Goal: Task Accomplishment & Management: Manage account settings

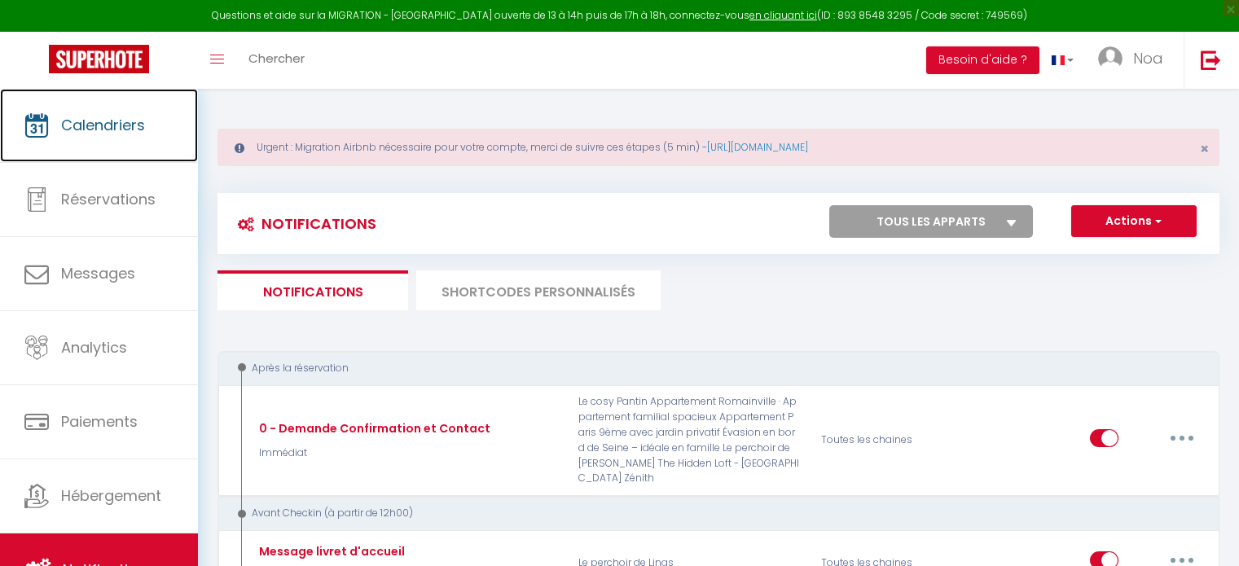
click at [111, 145] on link "Calendriers" at bounding box center [99, 125] width 198 height 73
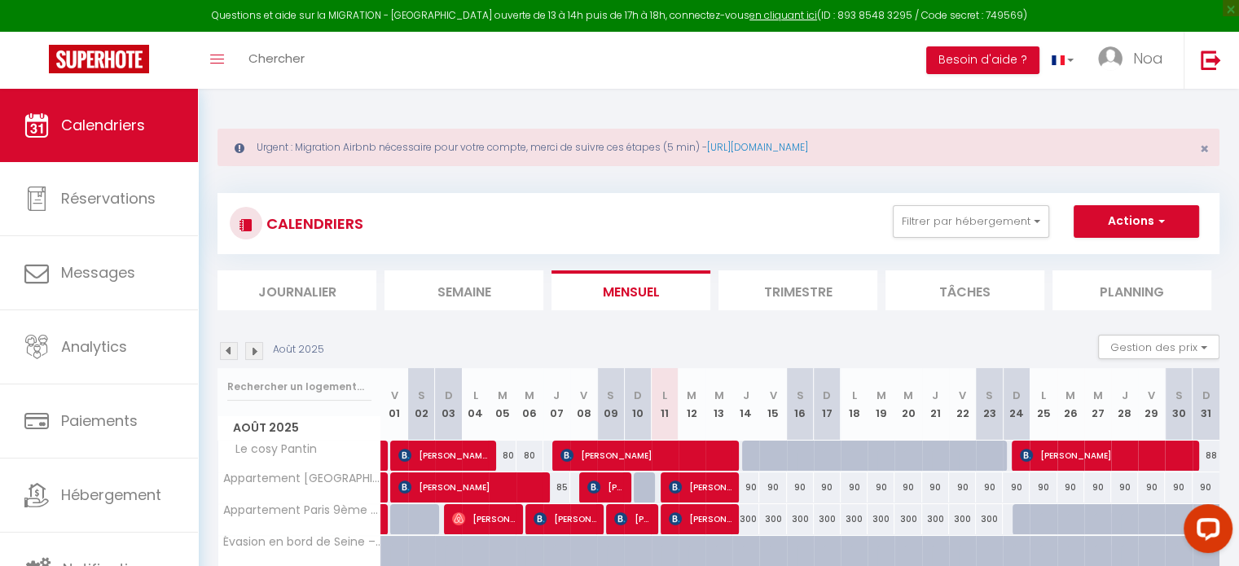
scroll to position [161, 0]
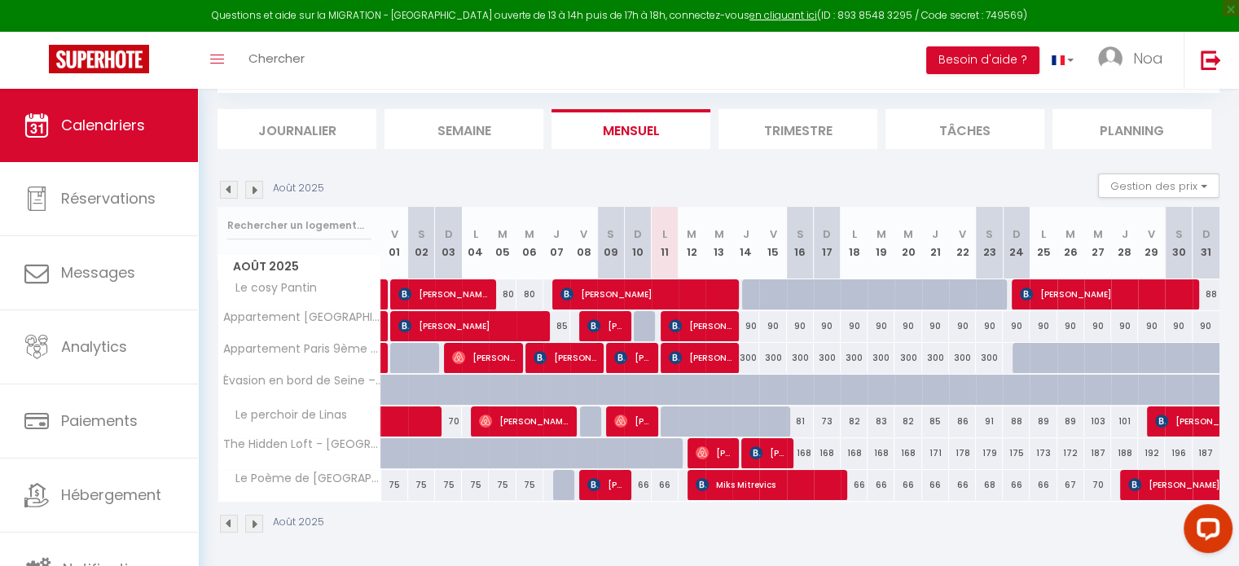
click at [868, 253] on th "M 19" at bounding box center [881, 243] width 27 height 73
click at [382, 328] on link at bounding box center [385, 326] width 8 height 31
select select "OK"
select select "KO"
select select "0"
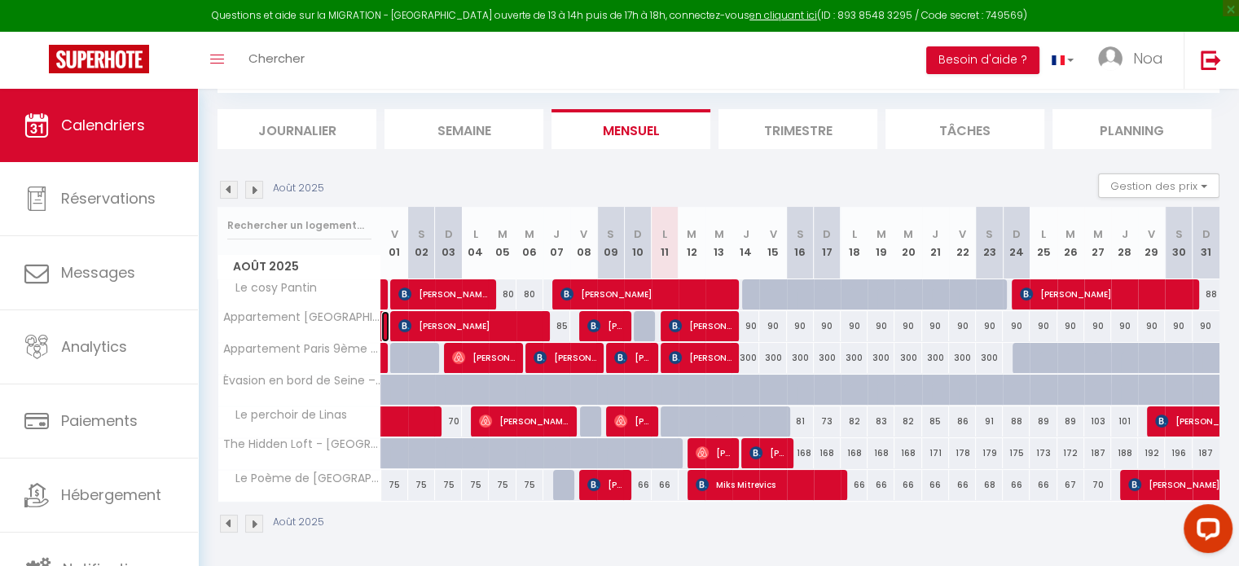
select select "0"
select select "1"
select select
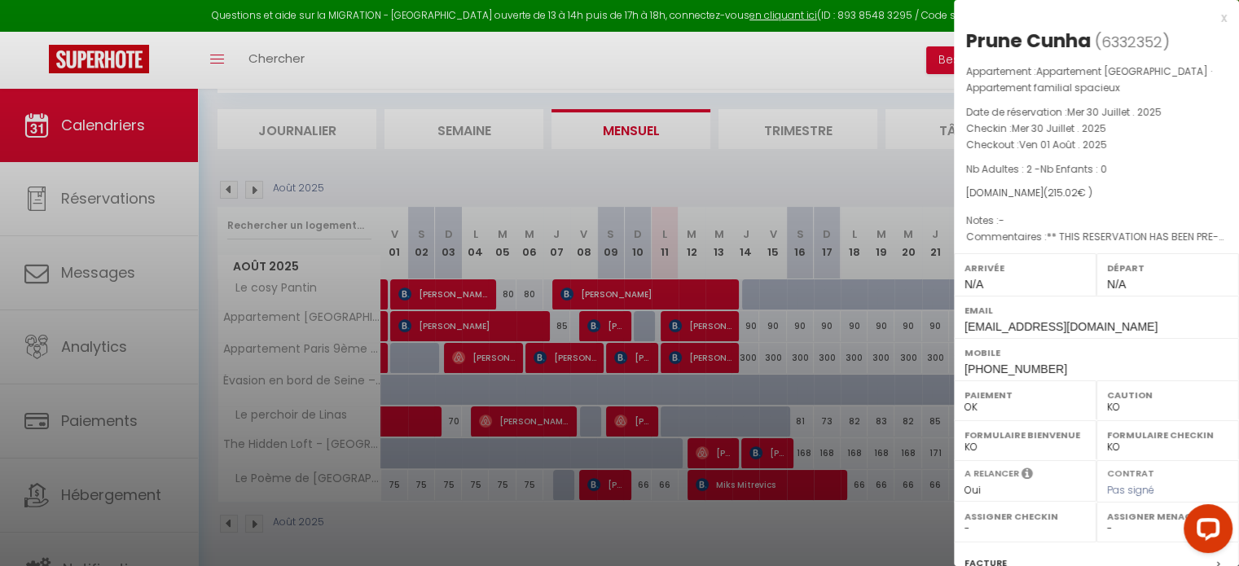
click at [456, 327] on div at bounding box center [619, 283] width 1239 height 566
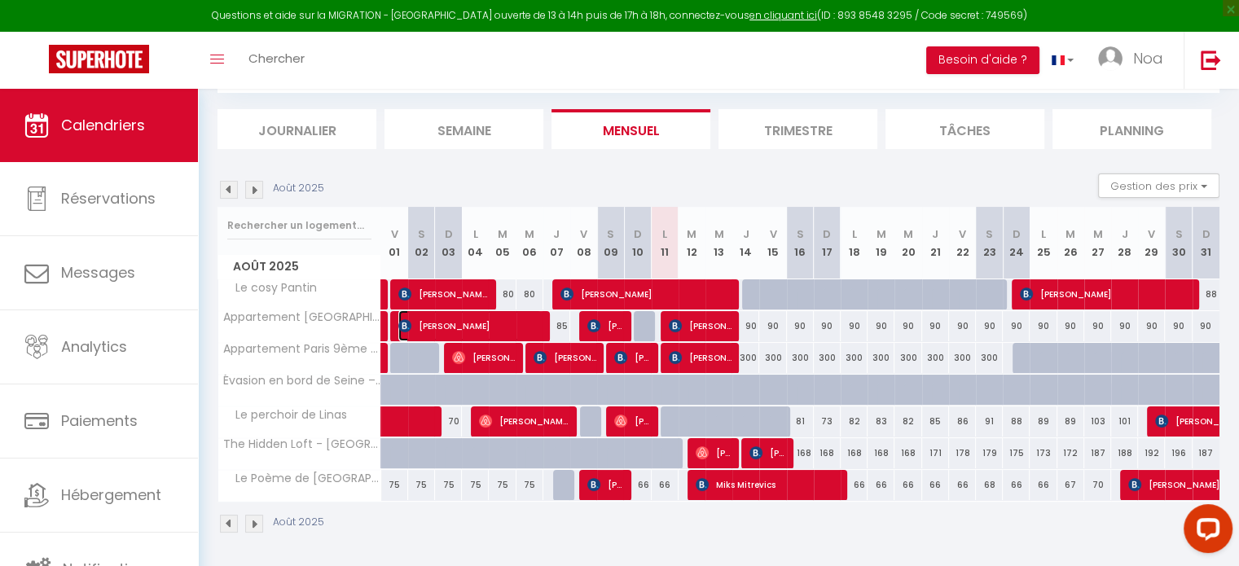
click at [456, 327] on span "[PERSON_NAME]" at bounding box center [469, 325] width 143 height 31
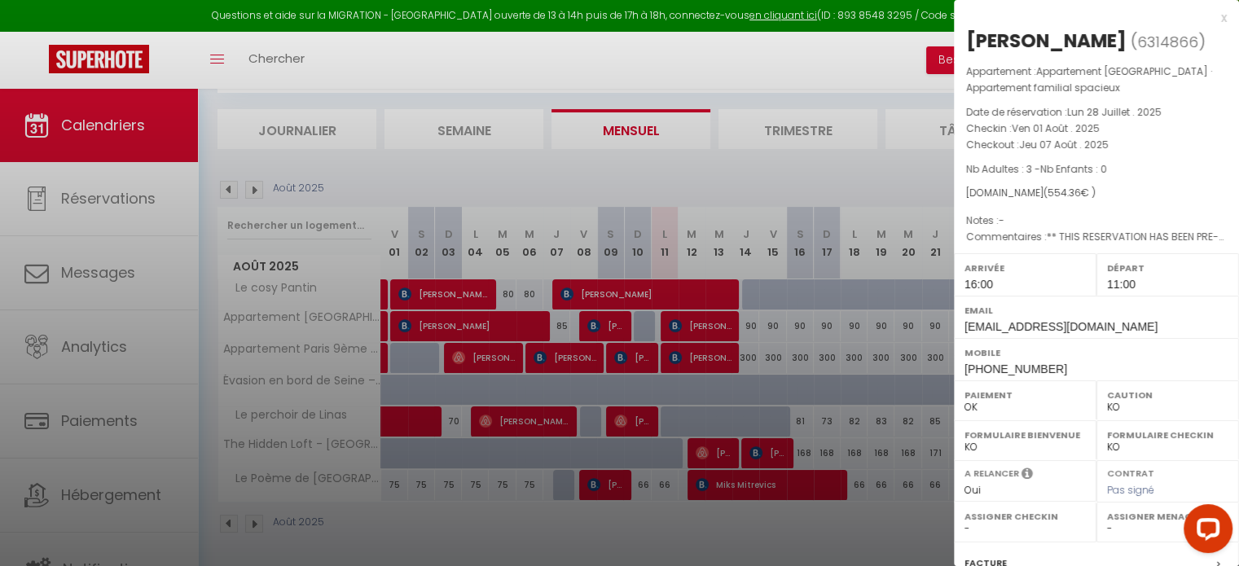
click at [594, 324] on div at bounding box center [619, 283] width 1239 height 566
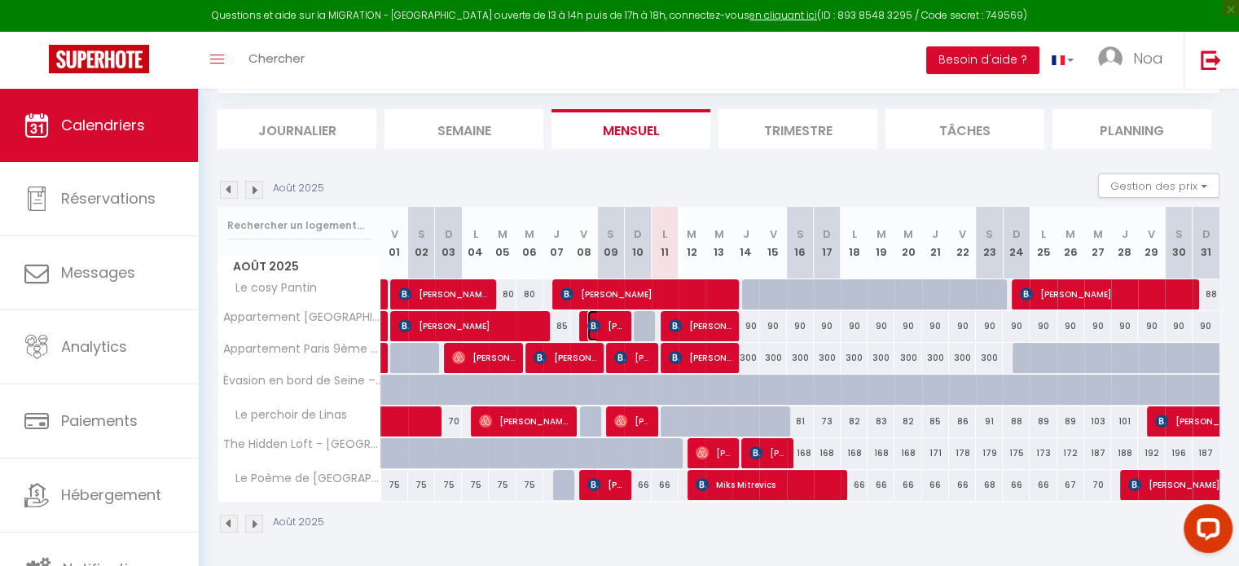
click at [594, 324] on img at bounding box center [593, 325] width 13 height 13
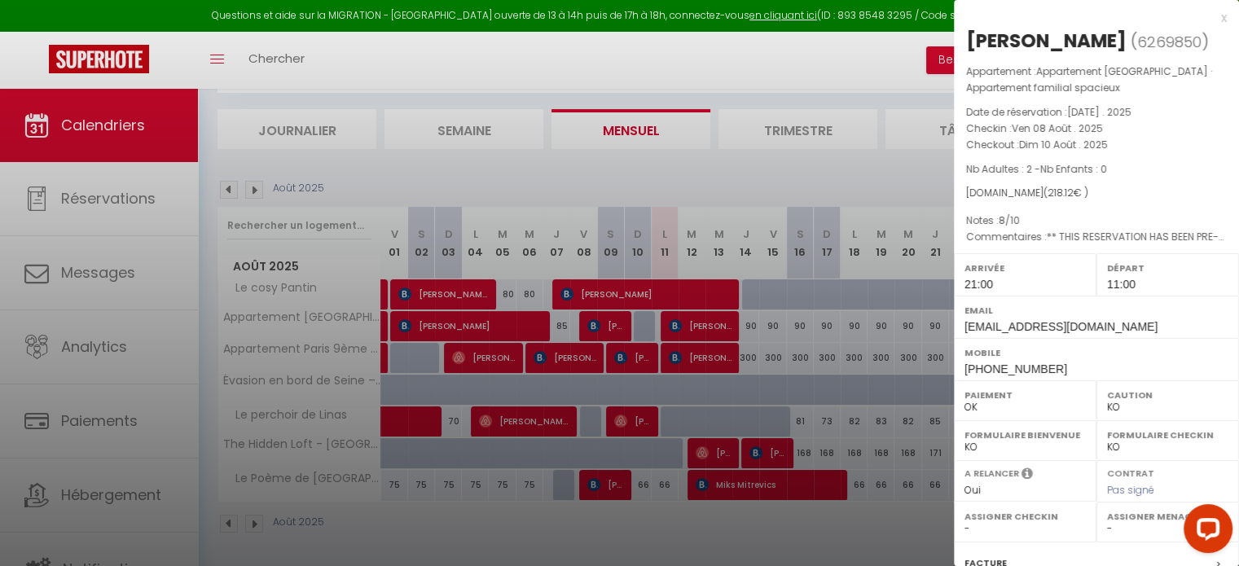
click at [715, 321] on div at bounding box center [619, 283] width 1239 height 566
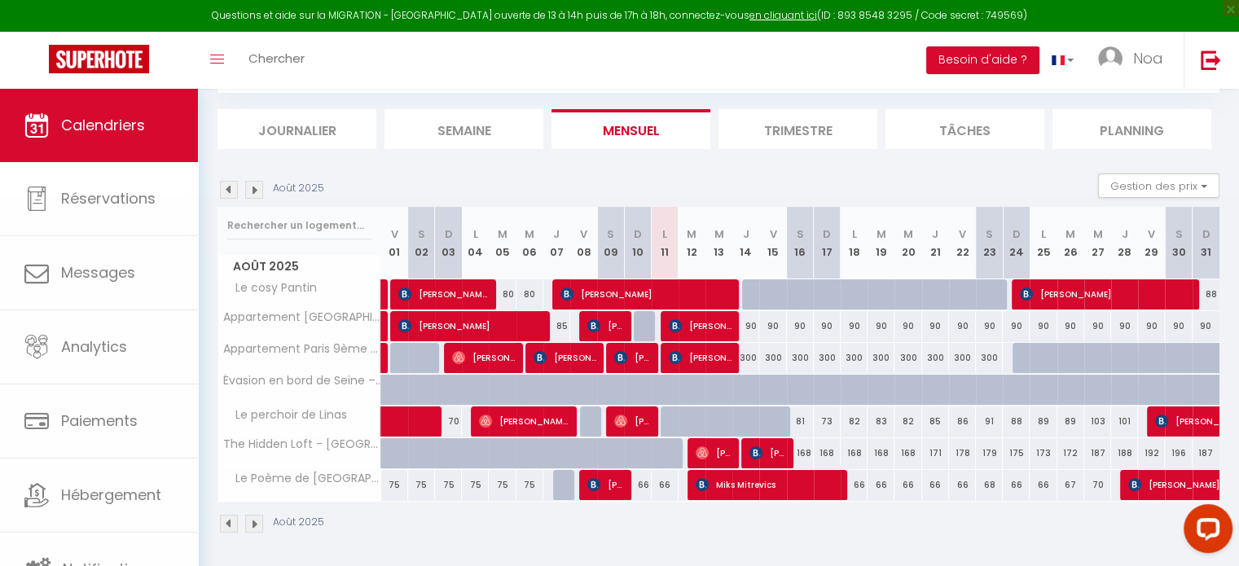
click at [715, 321] on body "Questions et aide sur la MIGRATION - [GEOGRAPHIC_DATA] ouverte de 13 à 14h puis…" at bounding box center [619, 248] width 1239 height 642
click at [715, 321] on span "[PERSON_NAME]" at bounding box center [700, 325] width 63 height 31
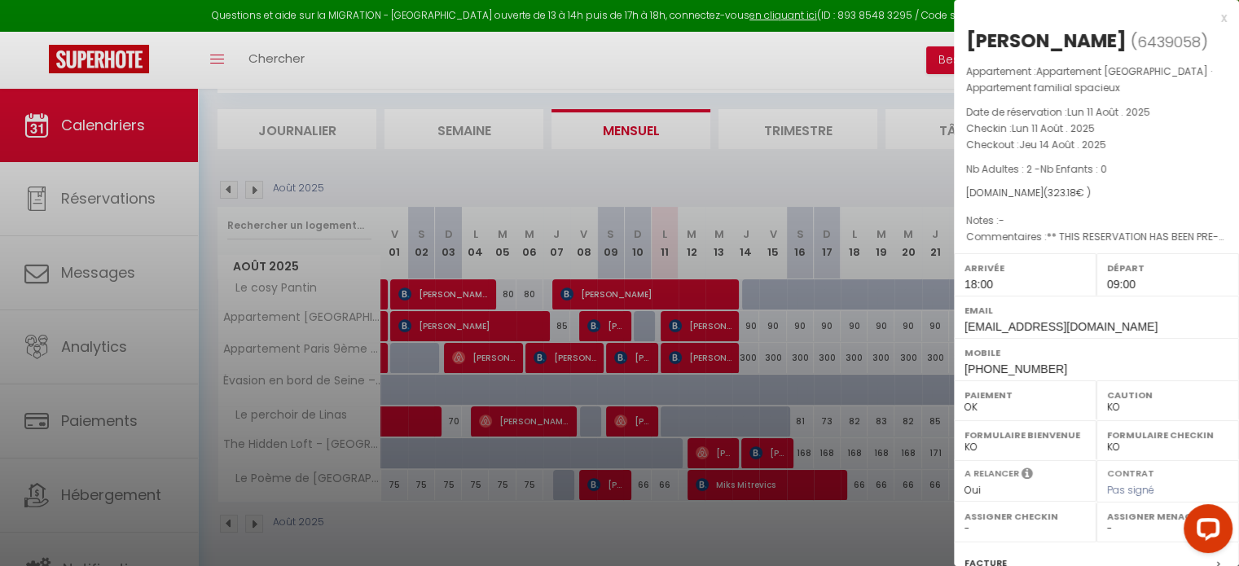
click at [1049, 289] on div "Arrivée 18:00" at bounding box center [1025, 274] width 143 height 42
click at [840, 312] on div at bounding box center [619, 283] width 1239 height 566
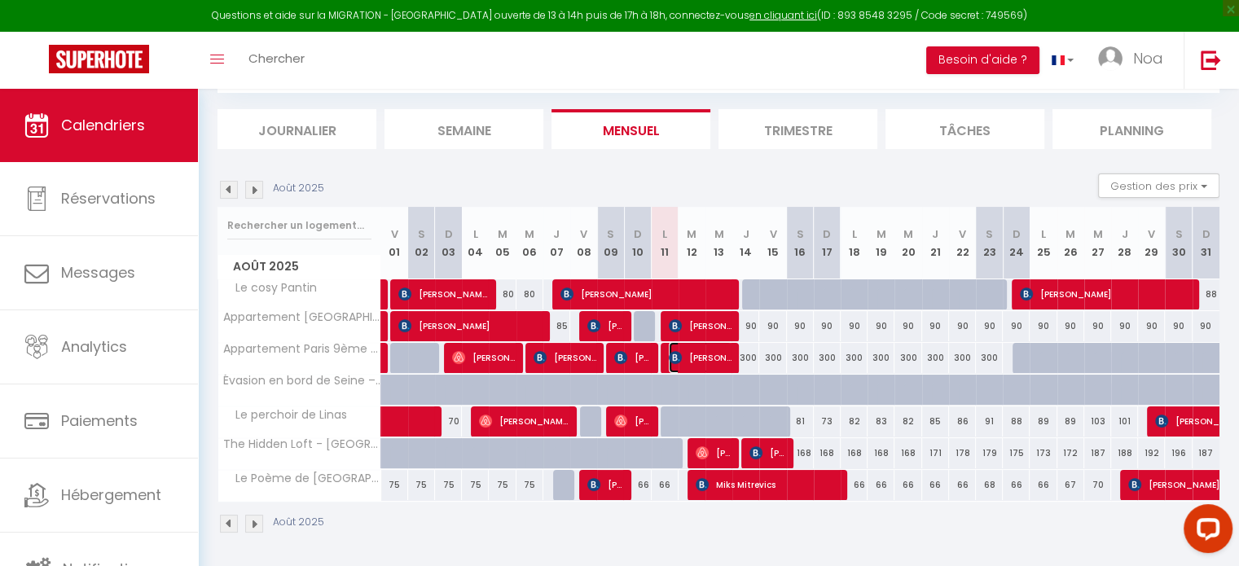
click at [685, 355] on span "[PERSON_NAME]" at bounding box center [700, 357] width 63 height 31
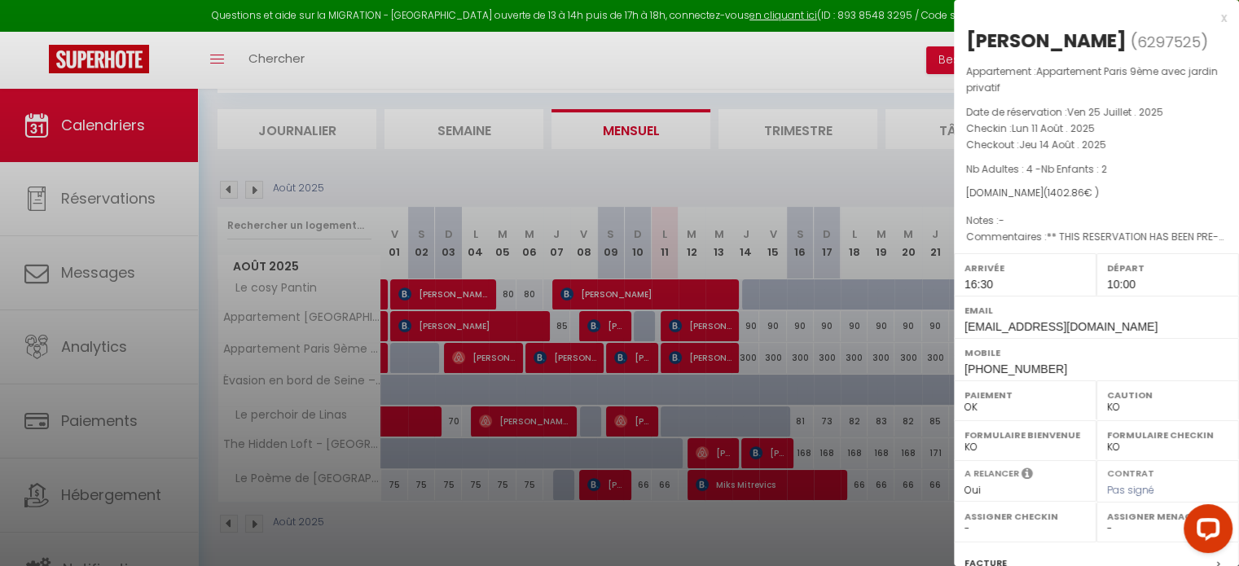
click at [115, 472] on div at bounding box center [619, 283] width 1239 height 566
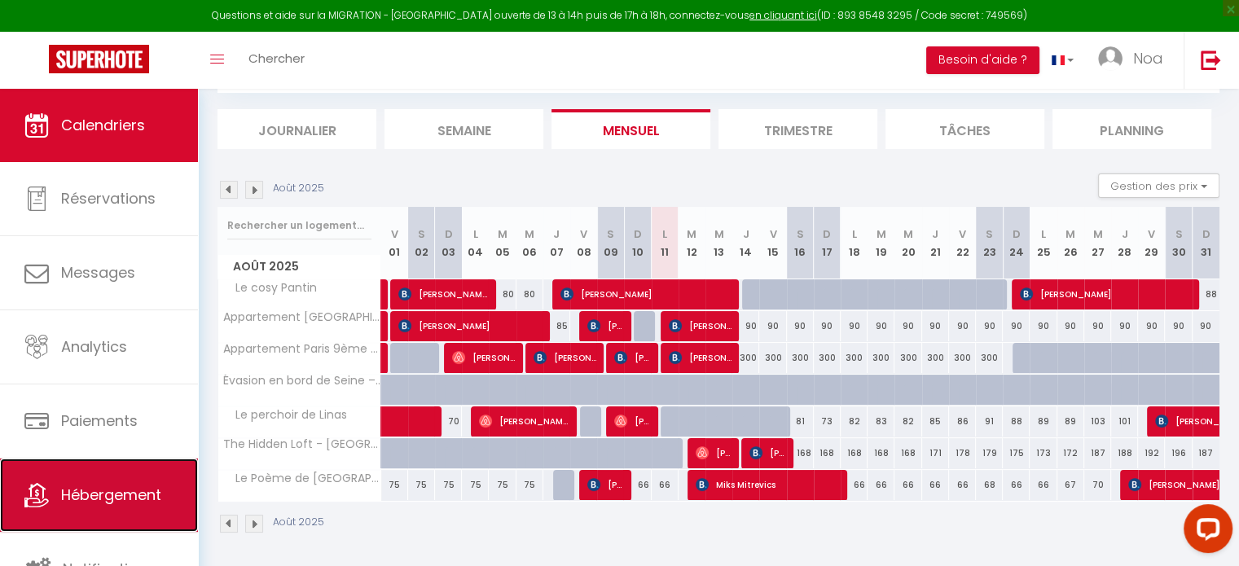
click at [127, 489] on span "Hébergement" at bounding box center [111, 495] width 100 height 20
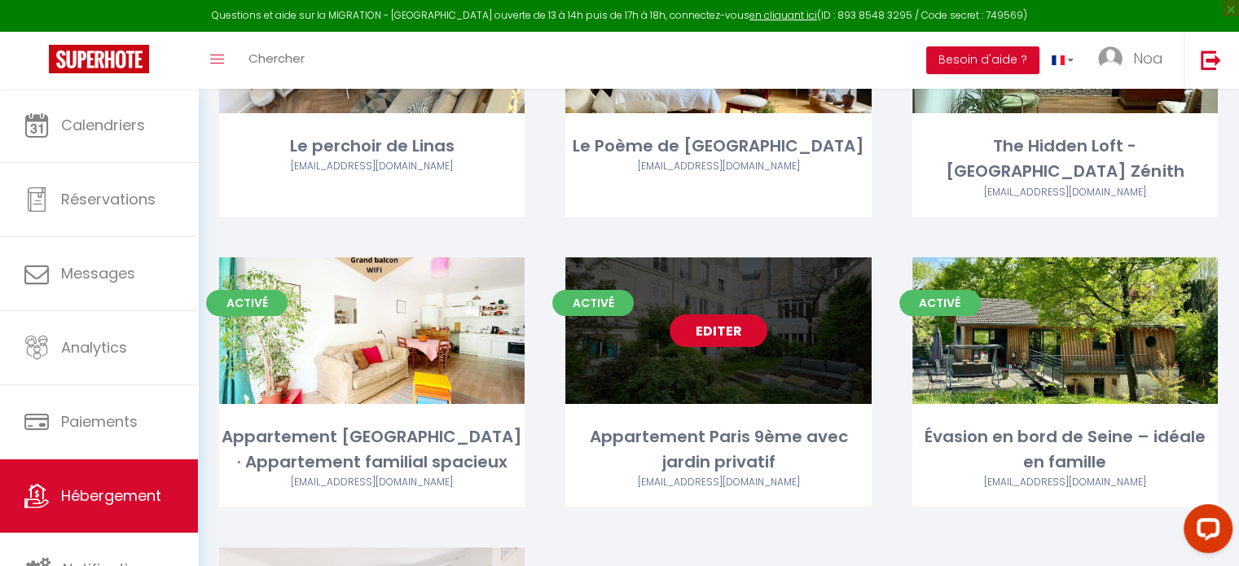
scroll to position [326, 0]
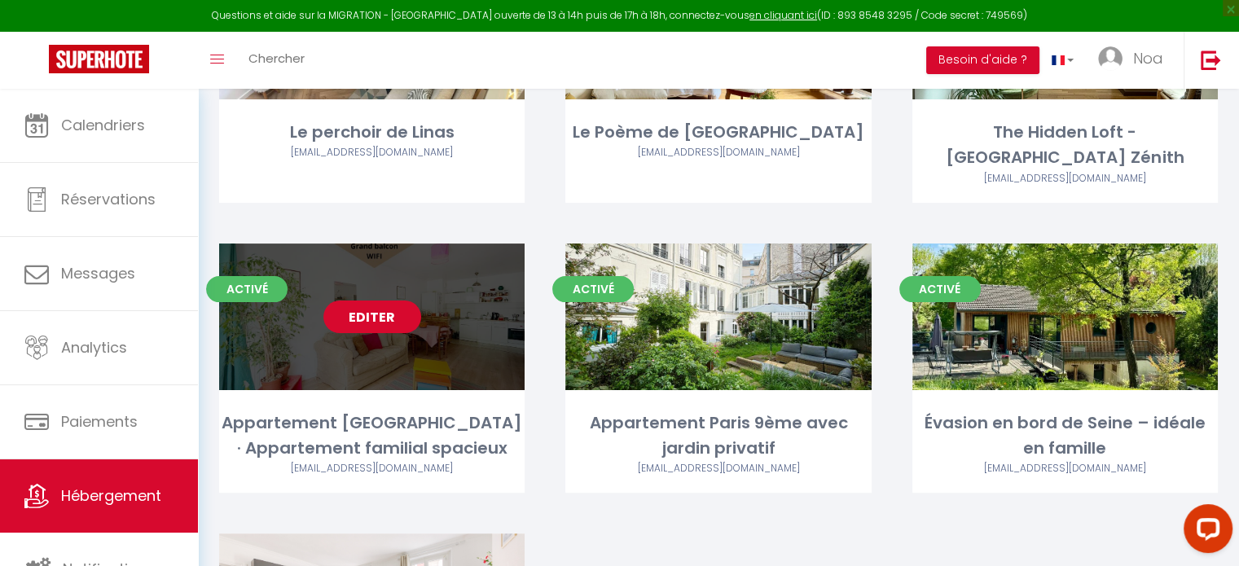
click at [372, 301] on link "Editer" at bounding box center [372, 317] width 98 height 33
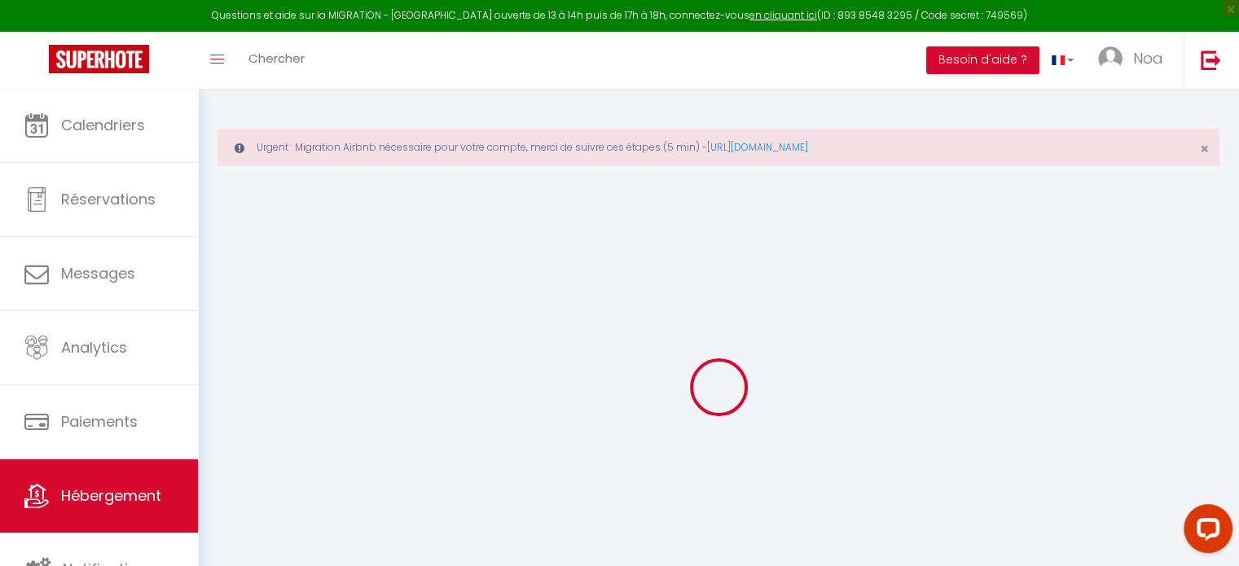
select select "+ 30 %"
select select
checkbox input "false"
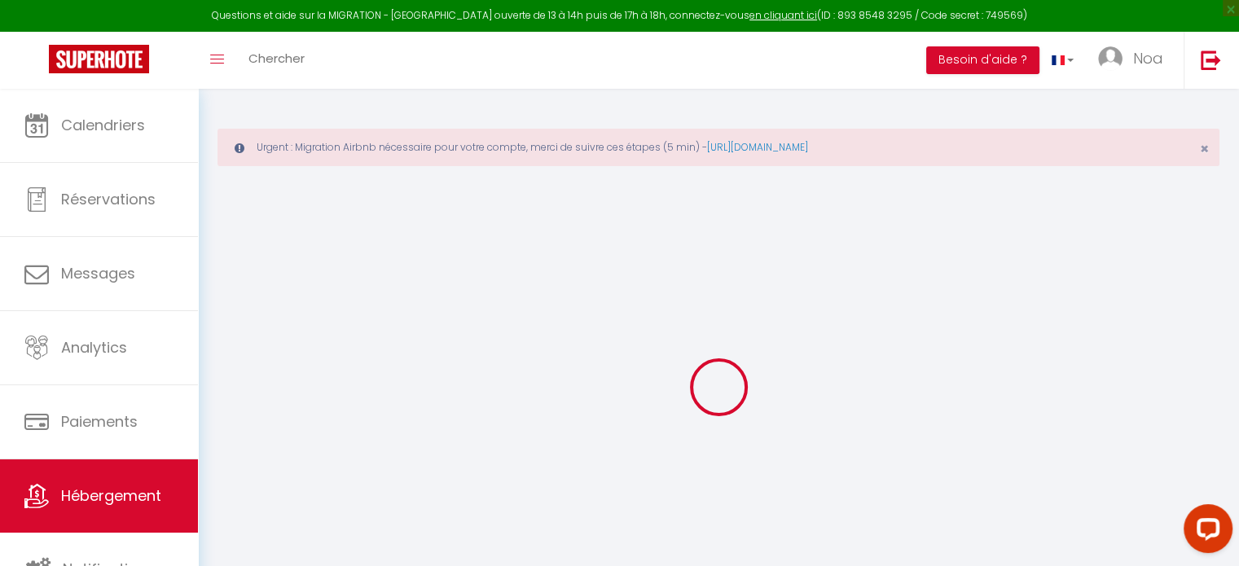
checkbox input "false"
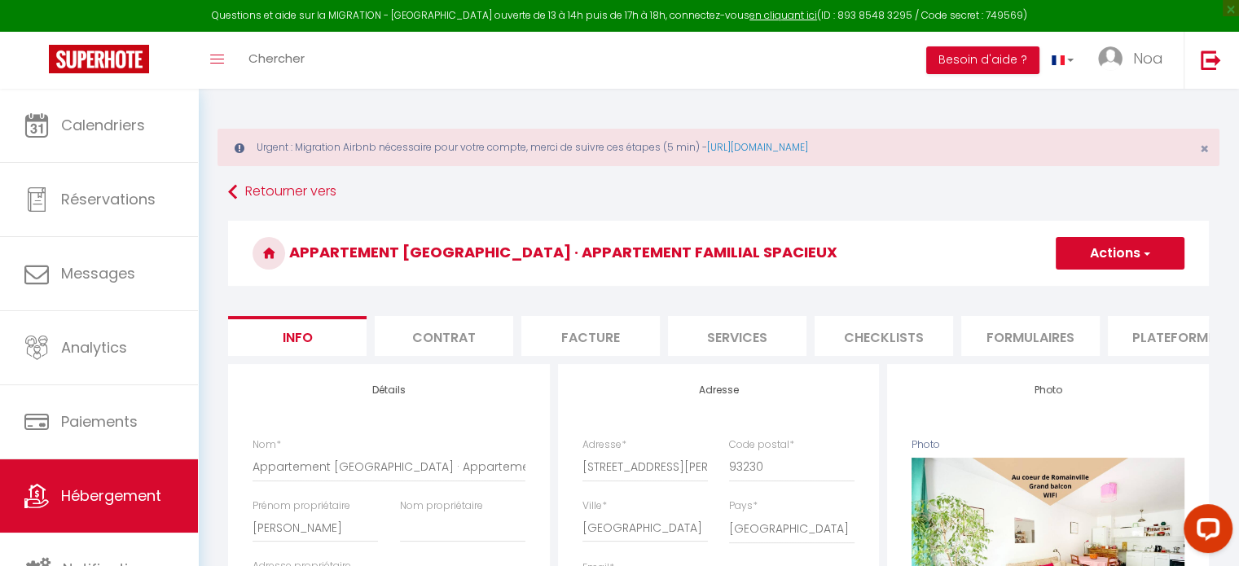
select select
checkbox input "false"
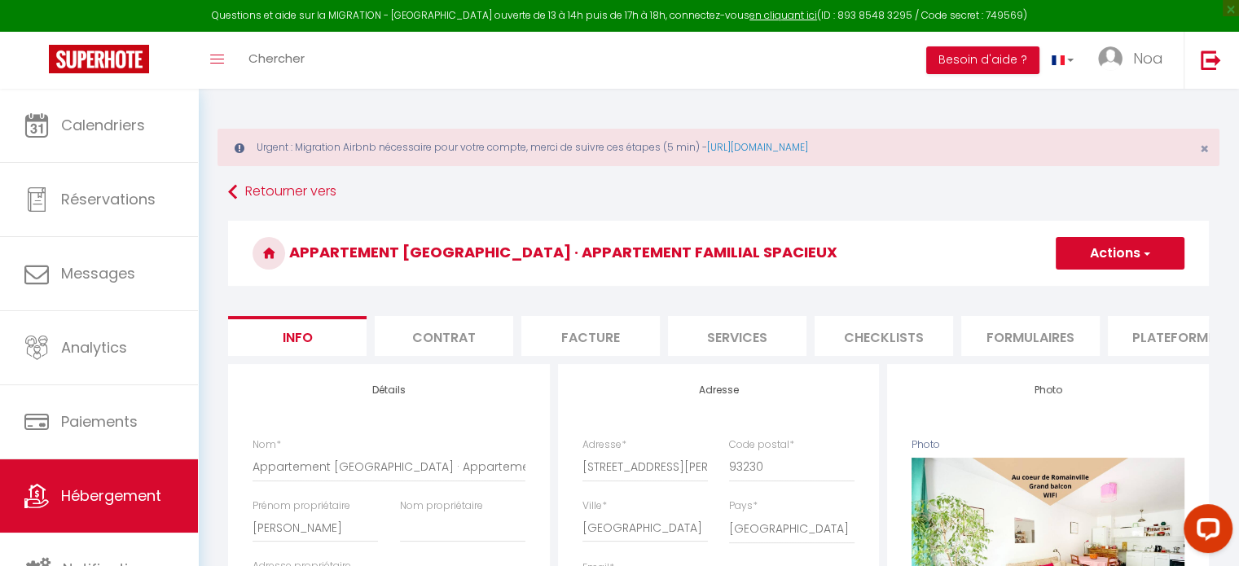
select select "5145-1157818833543663560"
click at [1154, 349] on li "Plateformes" at bounding box center [1177, 336] width 138 height 40
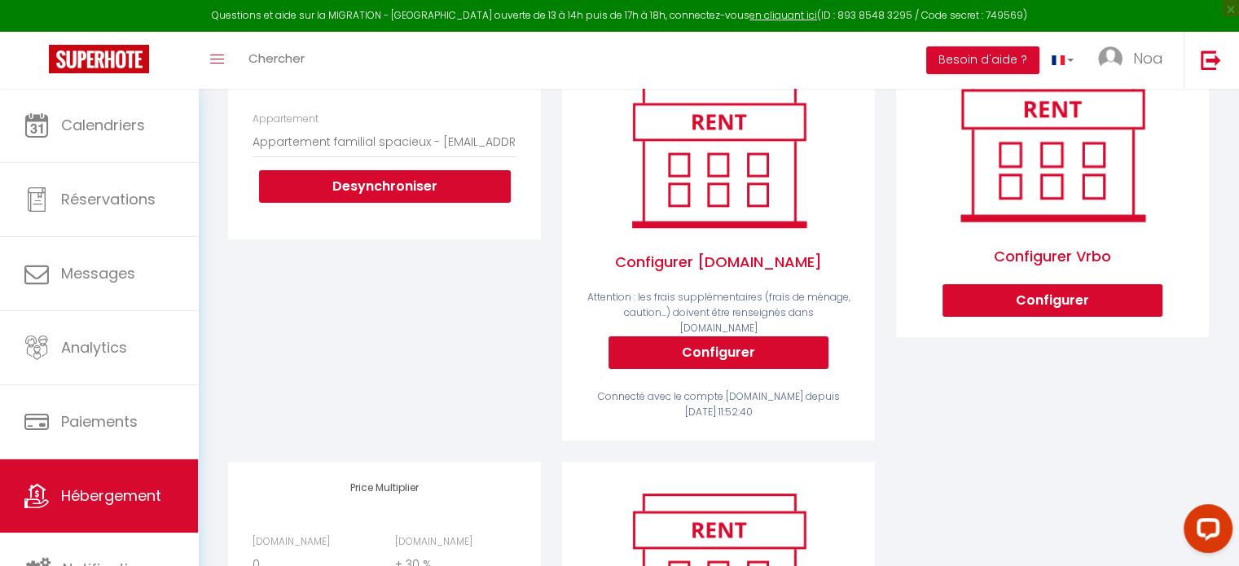
scroll to position [489, 0]
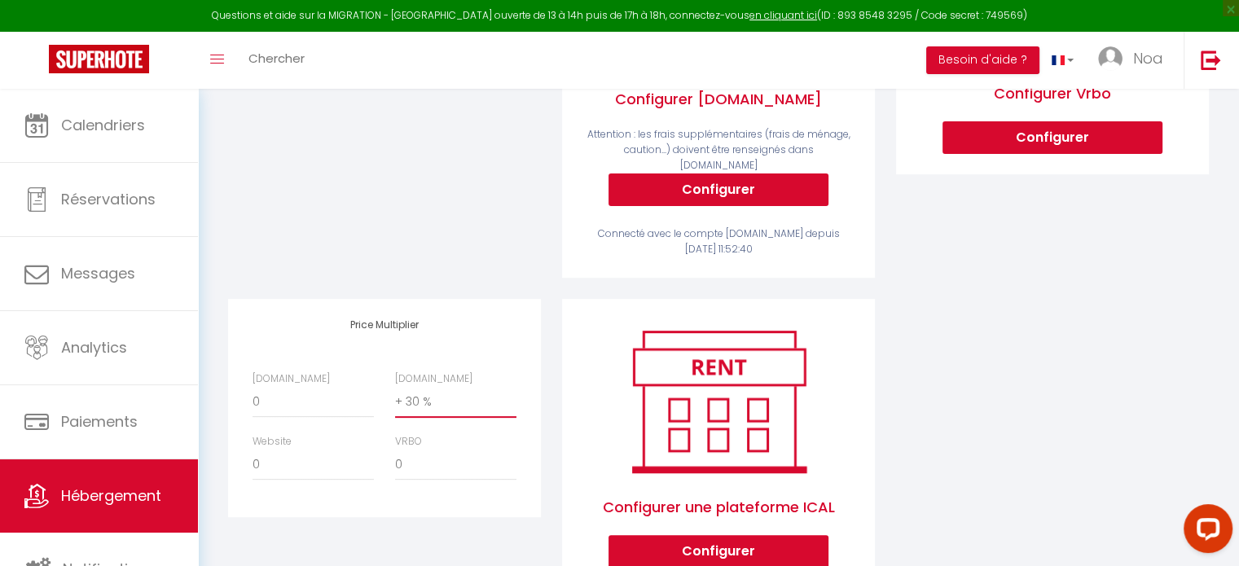
click at [440, 404] on select "0 + 1 % + 2 % + 3 % + 4 % + 5 % + 6 % + 7 % + 8 % + 9 %" at bounding box center [455, 402] width 121 height 31
select select "+ 28 %"
click at [395, 387] on select "0 + 1 % + 2 % + 3 % + 4 % + 5 % + 6 % + 7 % + 8 % + 9 %" at bounding box center [455, 402] width 121 height 31
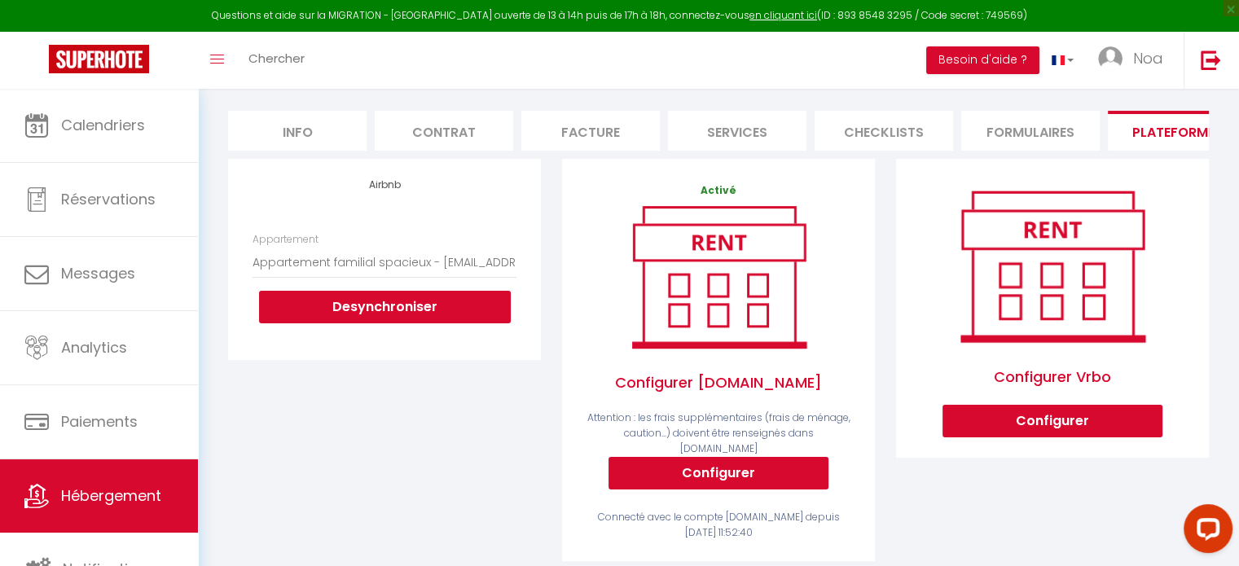
scroll to position [0, 0]
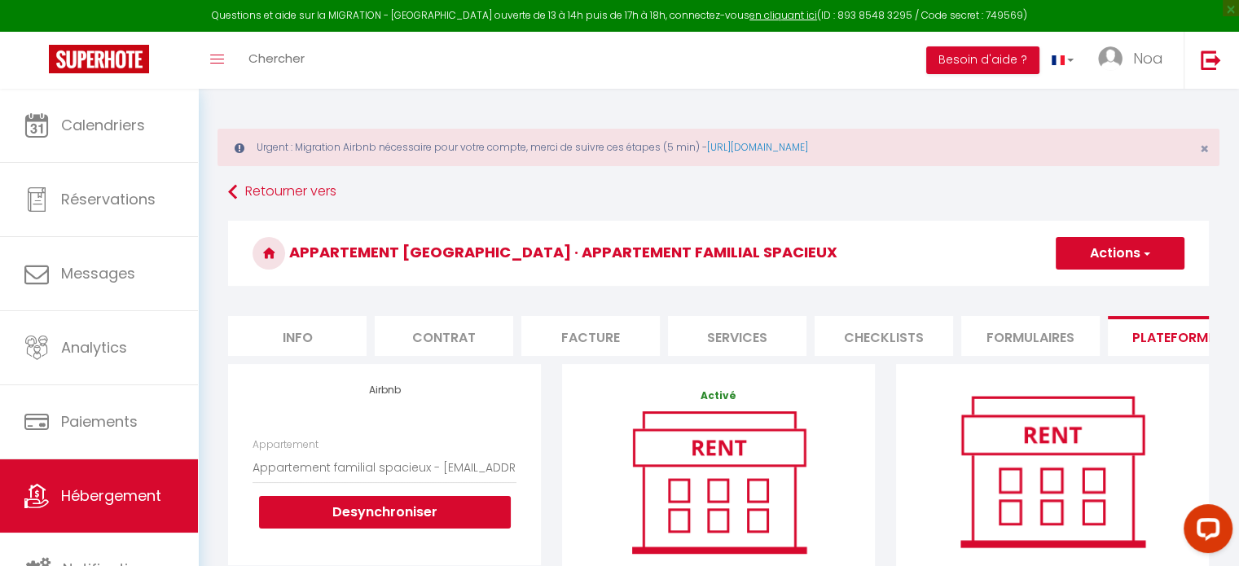
click at [1079, 259] on button "Actions" at bounding box center [1120, 253] width 129 height 33
click at [1085, 290] on link "Enregistrer" at bounding box center [1119, 289] width 129 height 21
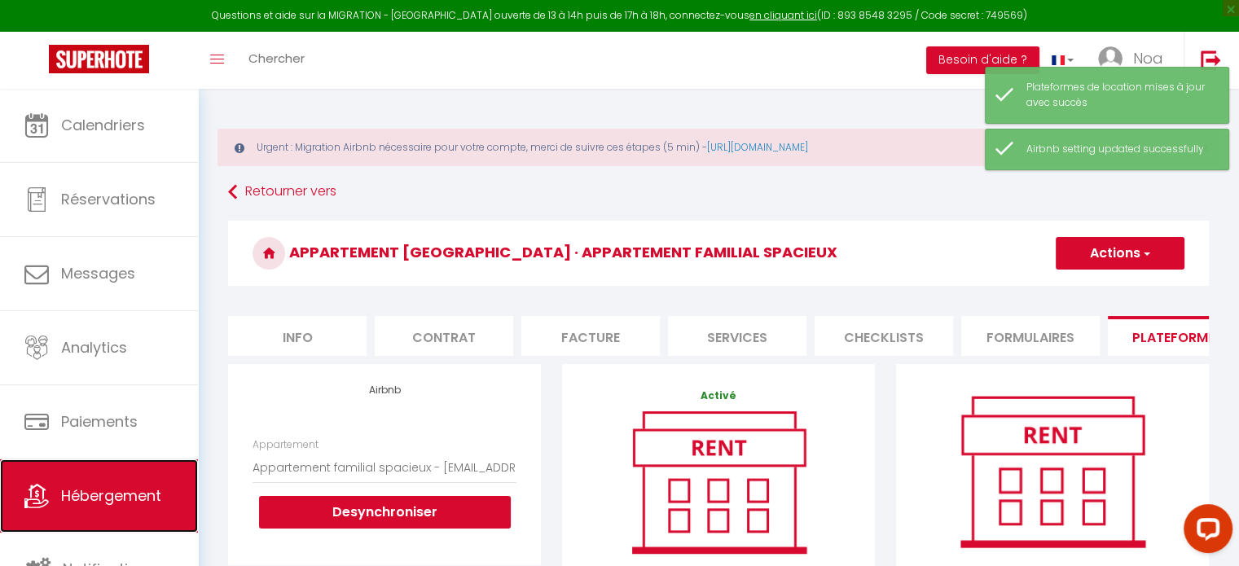
click at [160, 478] on link "Hébergement" at bounding box center [99, 495] width 198 height 73
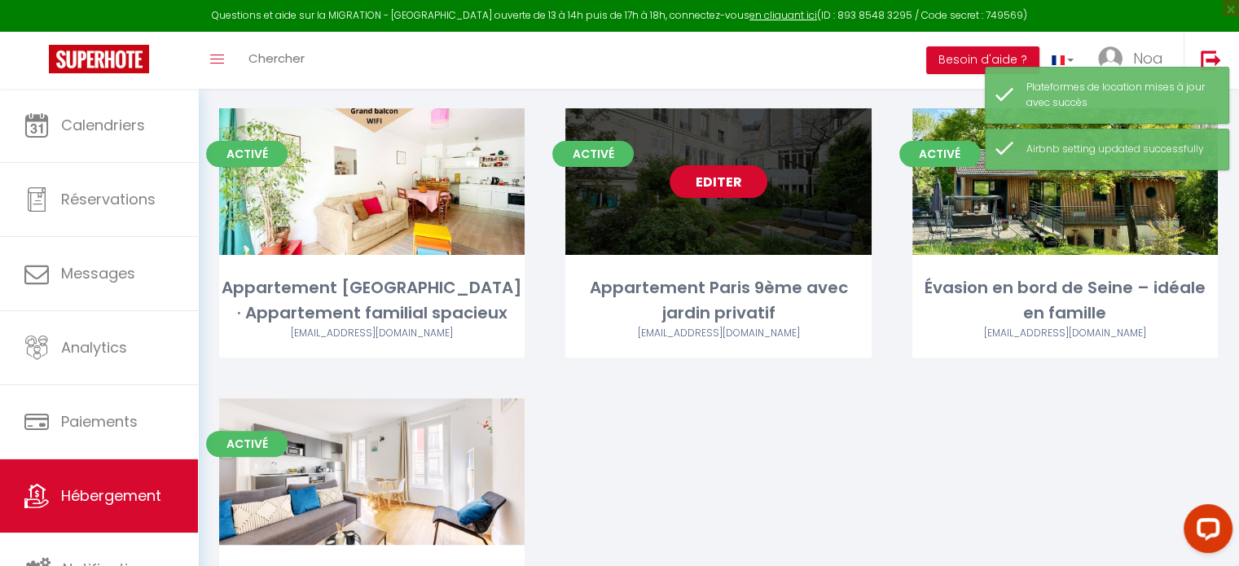
scroll to position [489, 0]
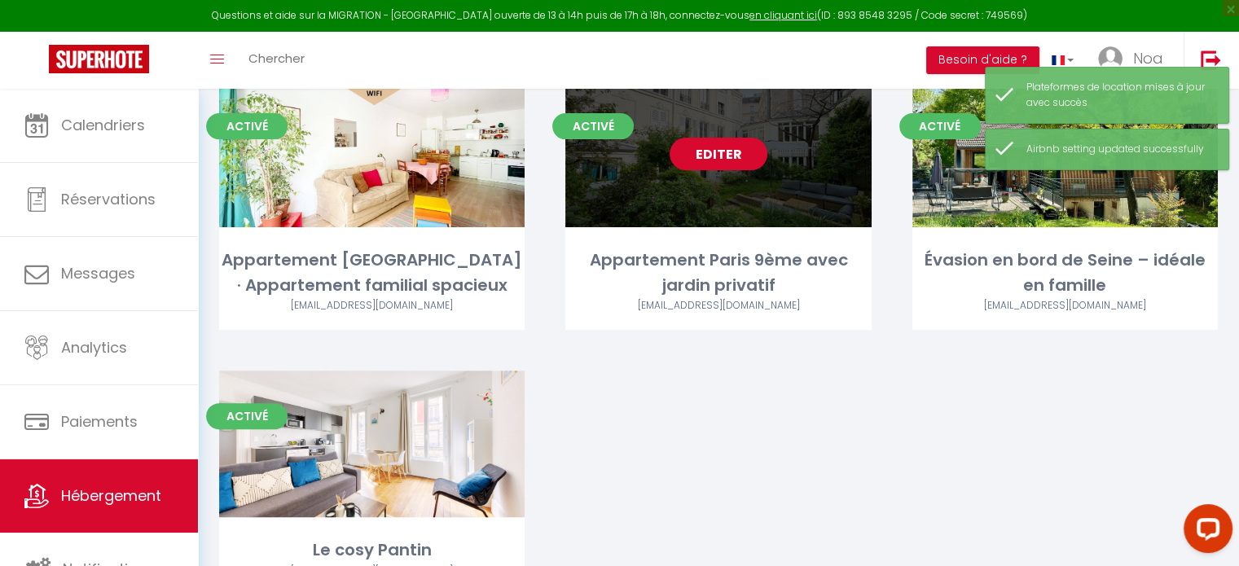
click at [698, 138] on link "Editer" at bounding box center [719, 154] width 98 height 33
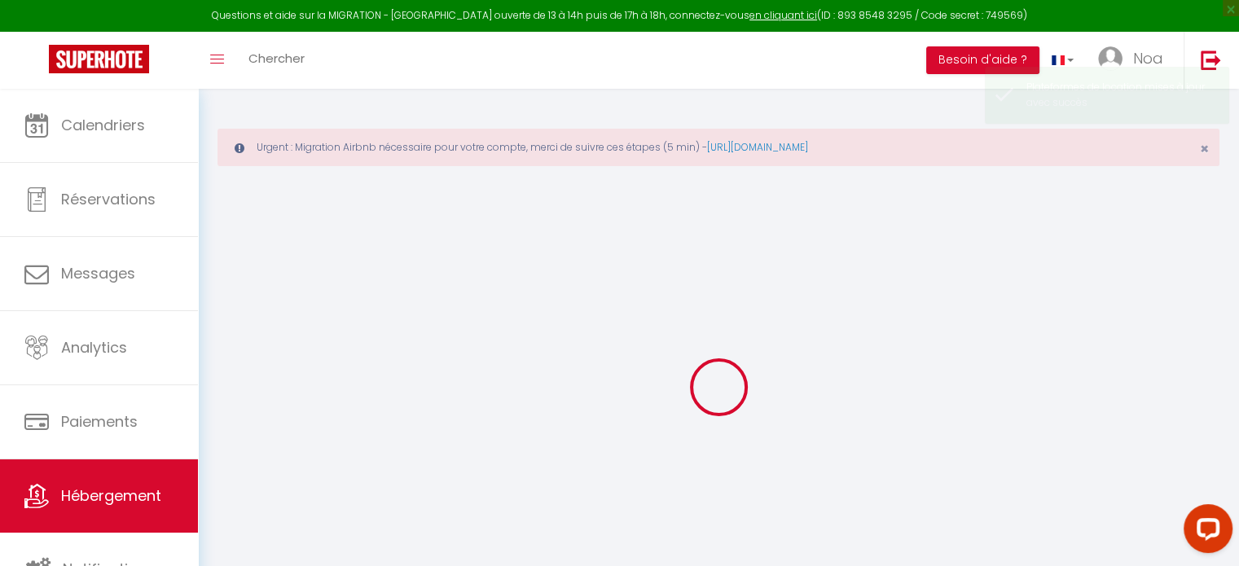
select select "+ 45 %"
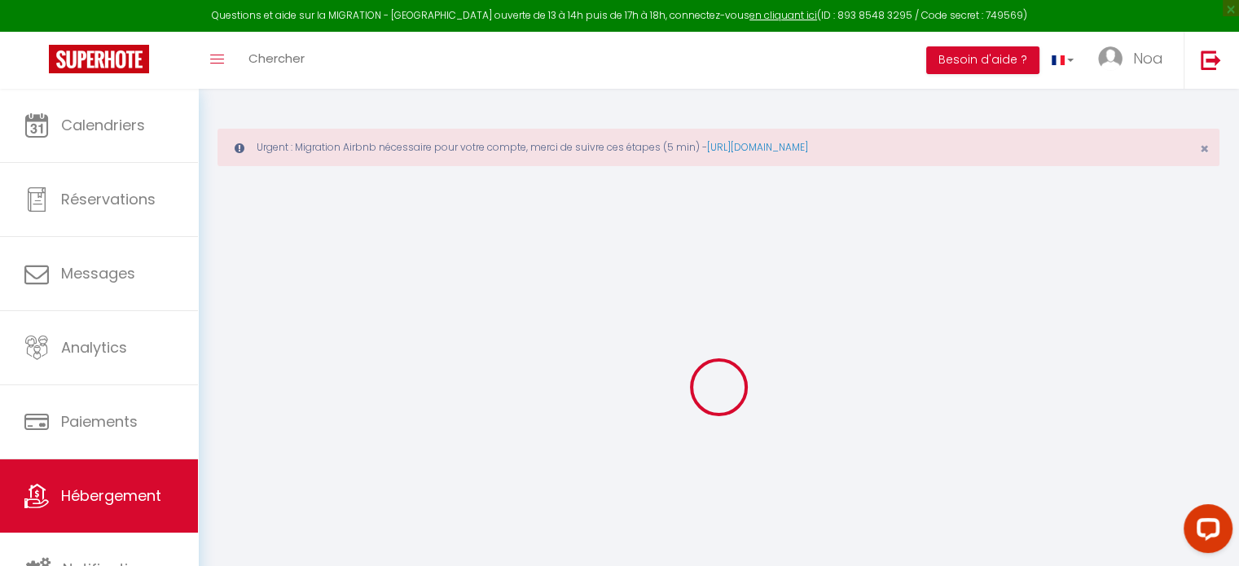
select select
checkbox input "false"
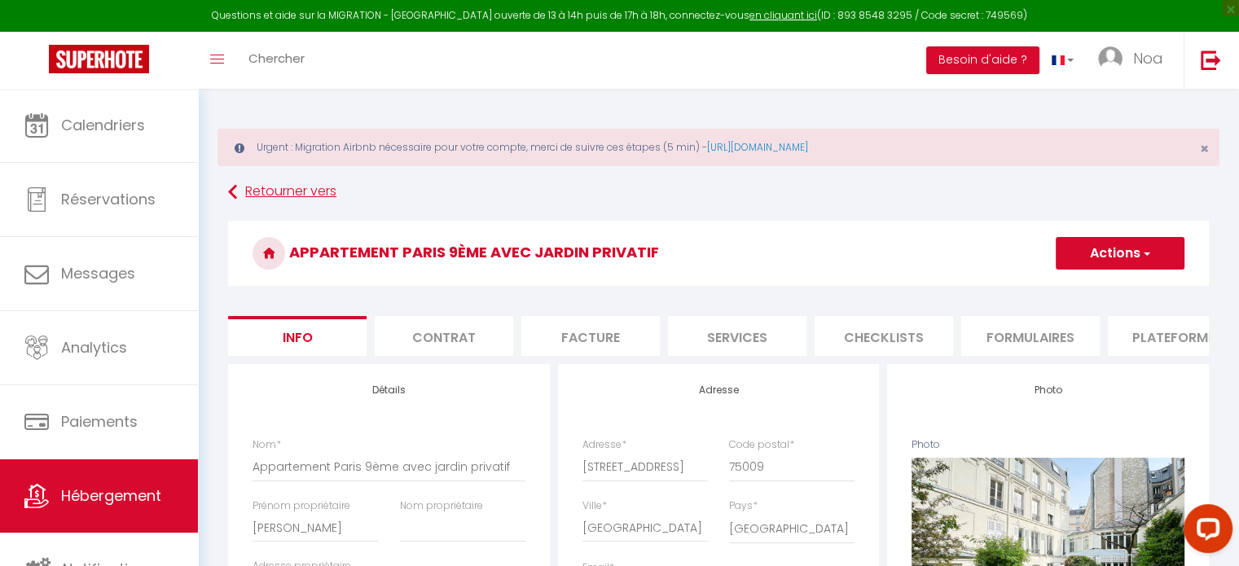
select select
checkbox input "false"
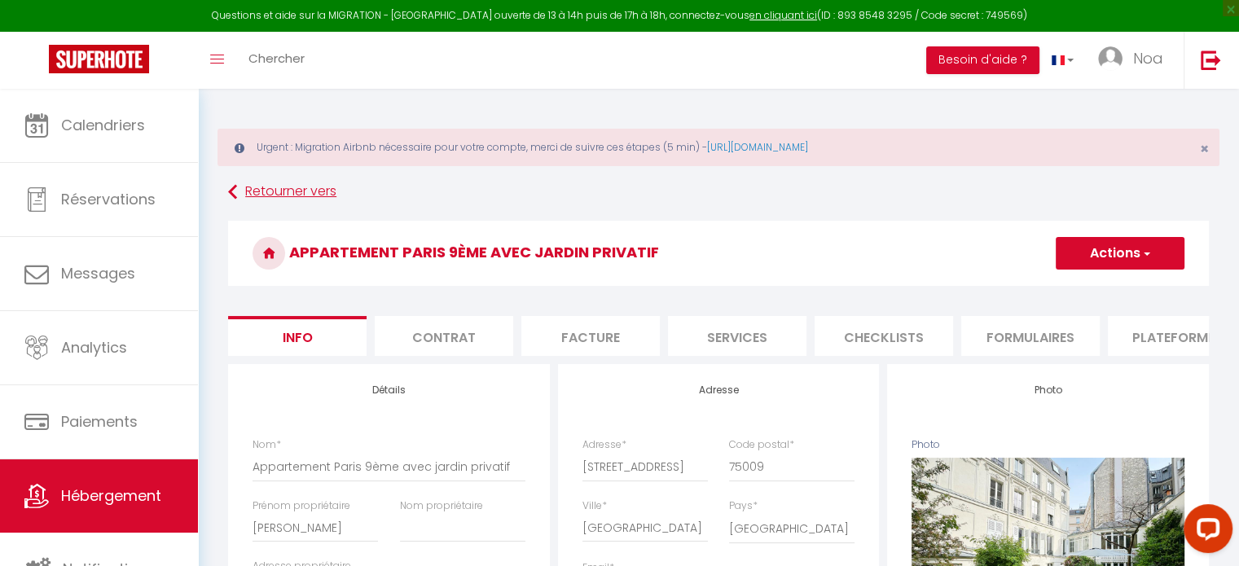
select select "5145-1145592309002199226"
click at [1158, 336] on li "Plateformes" at bounding box center [1177, 336] width 138 height 40
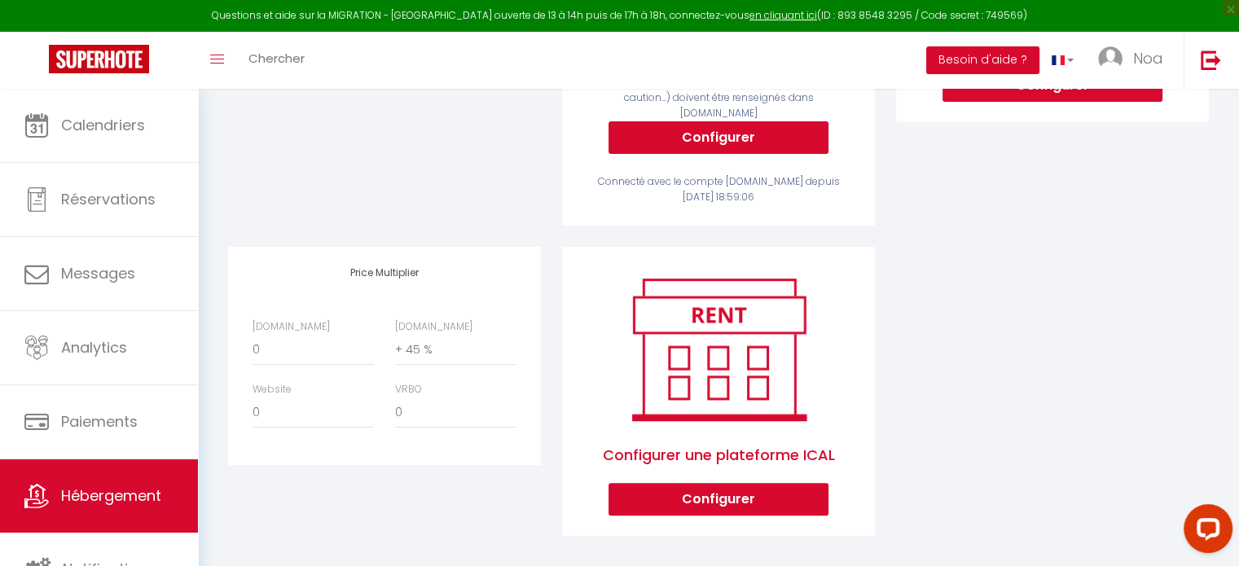
scroll to position [547, 0]
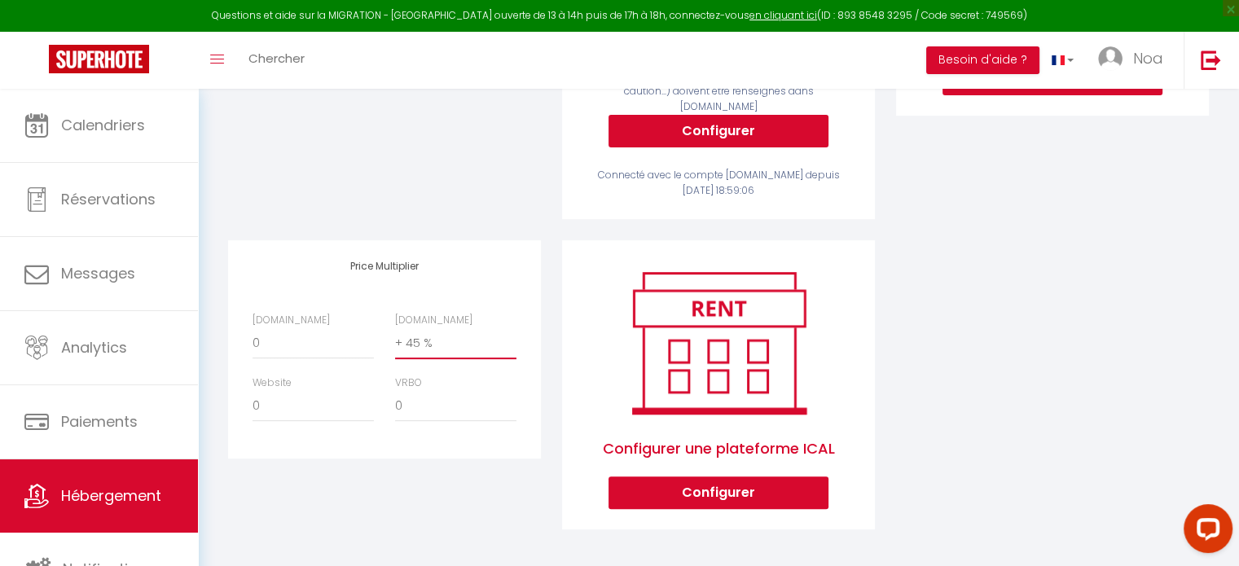
click at [440, 336] on select "0 + 1 % + 2 % + 3 % + 4 % + 5 % + 6 % + 7 % + 8 % + 9 %" at bounding box center [455, 343] width 121 height 31
click at [395, 328] on select "0 + 1 % + 2 % + 3 % + 4 % + 5 % + 6 % + 7 % + 8 % + 9 %" at bounding box center [455, 343] width 121 height 31
click at [469, 340] on select "0 + 1 % + 2 % + 3 % + 4 % + 5 % + 6 % + 7 % + 8 % + 9 %" at bounding box center [455, 343] width 121 height 31
select select "+ 30 %"
click at [395, 328] on select "0 + 1 % + 2 % + 3 % + 4 % + 5 % + 6 % + 7 % + 8 % + 9 %" at bounding box center [455, 343] width 121 height 31
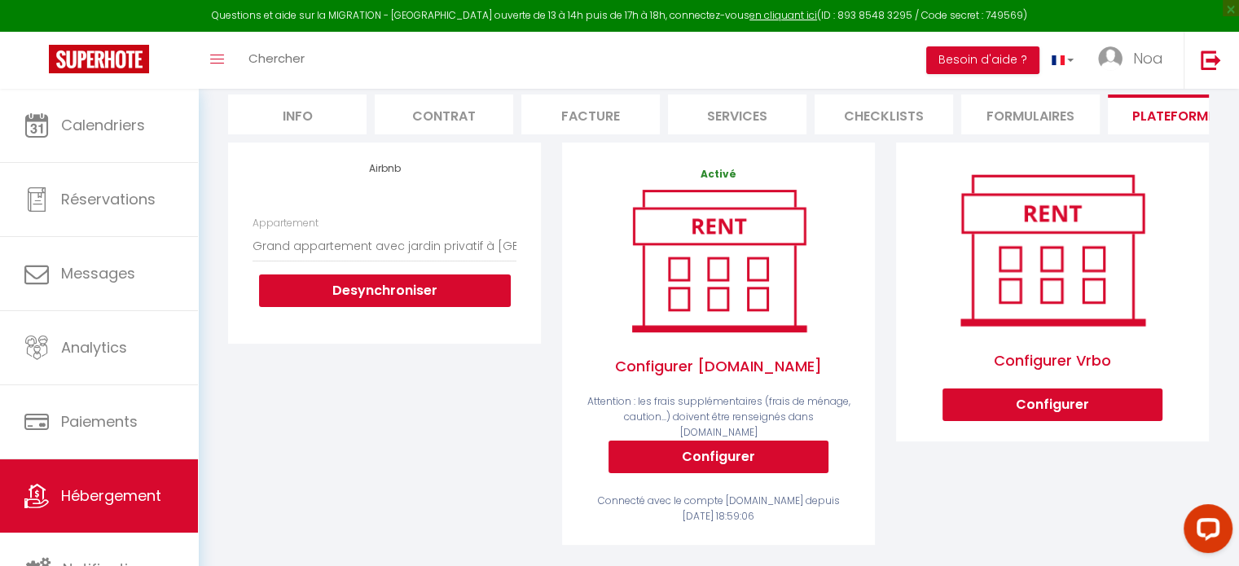
scroll to position [59, 0]
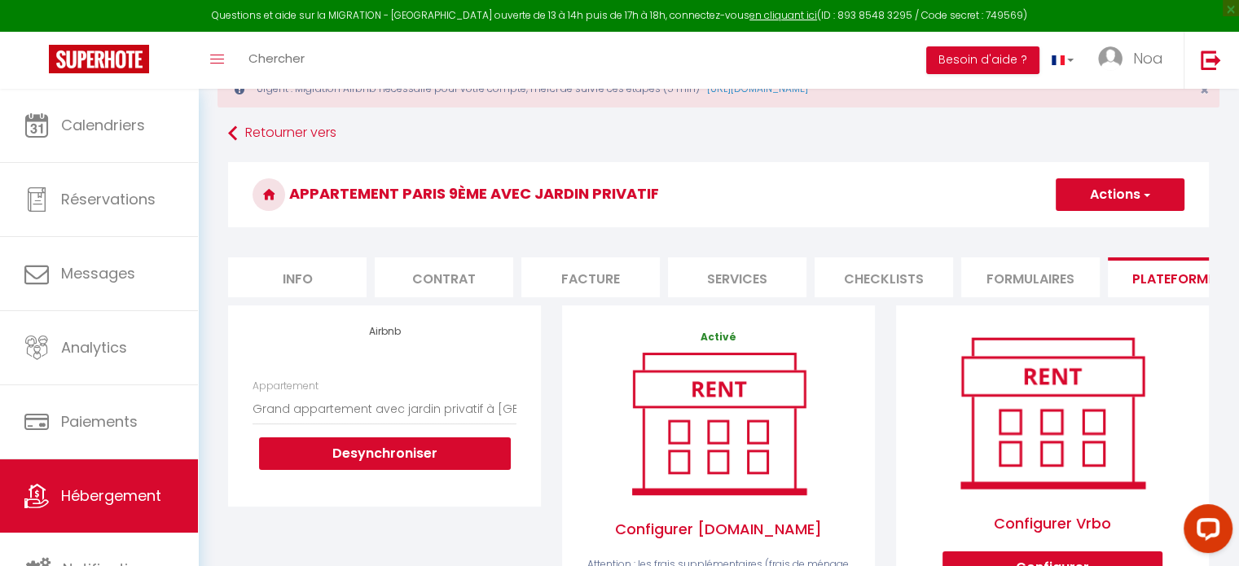
click at [1111, 192] on button "Actions" at bounding box center [1120, 194] width 129 height 33
click at [1110, 230] on link "Enregistrer" at bounding box center [1119, 230] width 129 height 21
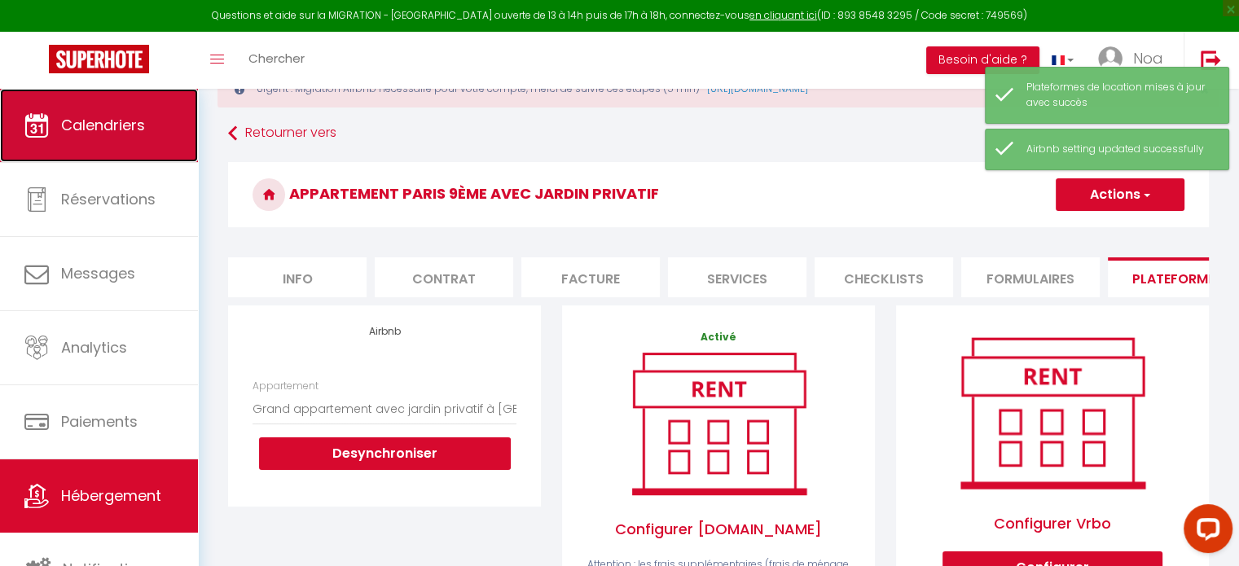
click at [145, 133] on span "Calendriers" at bounding box center [103, 125] width 84 height 20
